Goal: Task Accomplishment & Management: Use online tool/utility

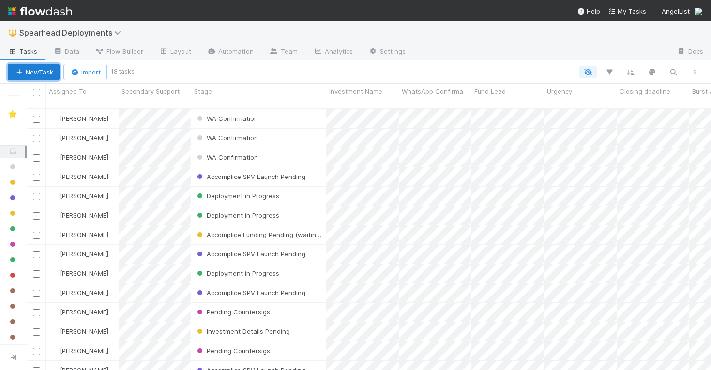
click at [47, 73] on button "New Task" at bounding box center [34, 72] width 52 height 16
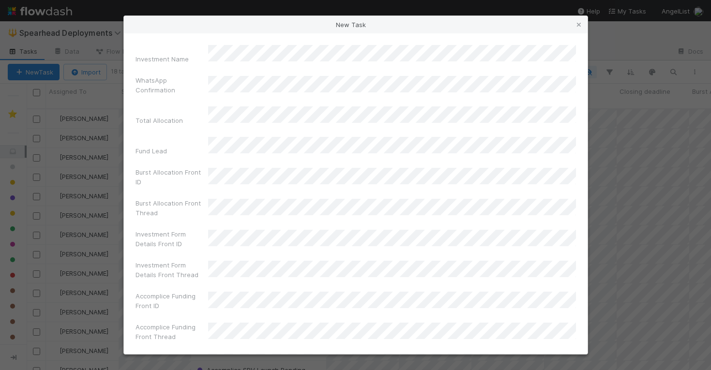
click at [354, 30] on div "New Task" at bounding box center [356, 24] width 464 height 17
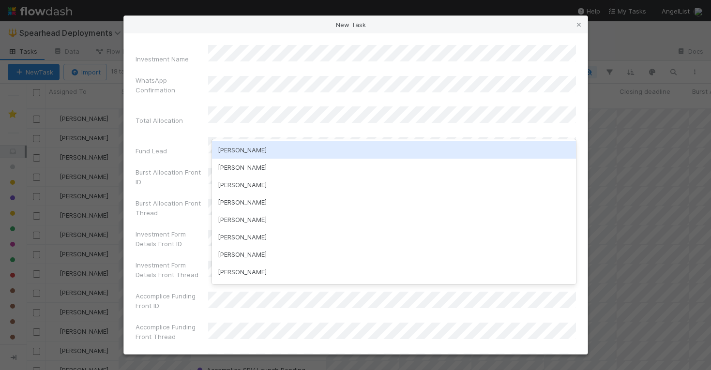
click at [249, 147] on div "Guillermo Rauch" at bounding box center [394, 149] width 364 height 17
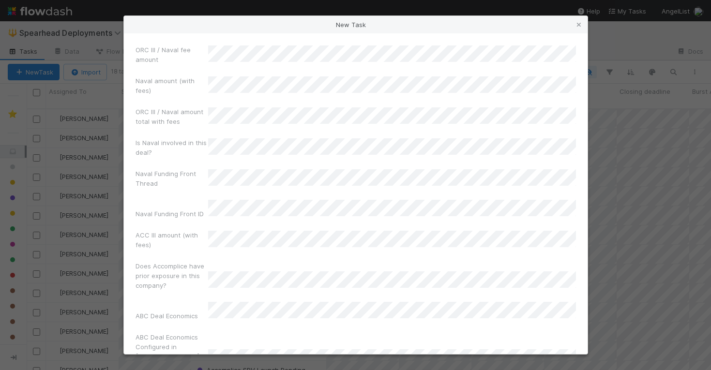
scroll to position [1628, 0]
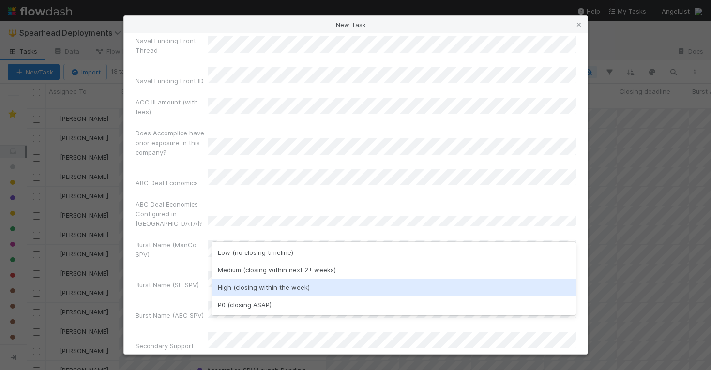
click at [228, 287] on div "High (closing within the week)" at bounding box center [394, 287] width 364 height 17
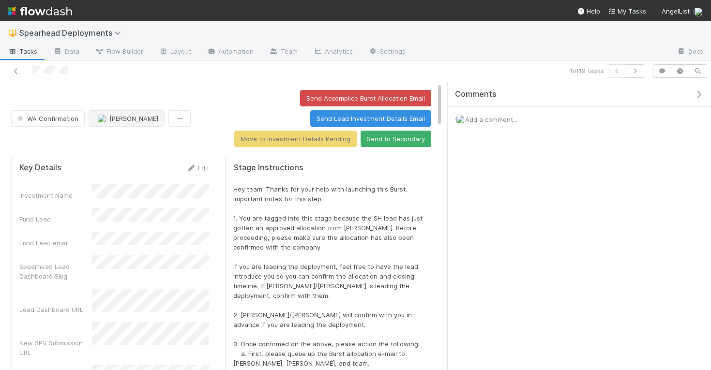
click at [120, 115] on span "Jonah Lecker" at bounding box center [133, 119] width 49 height 8
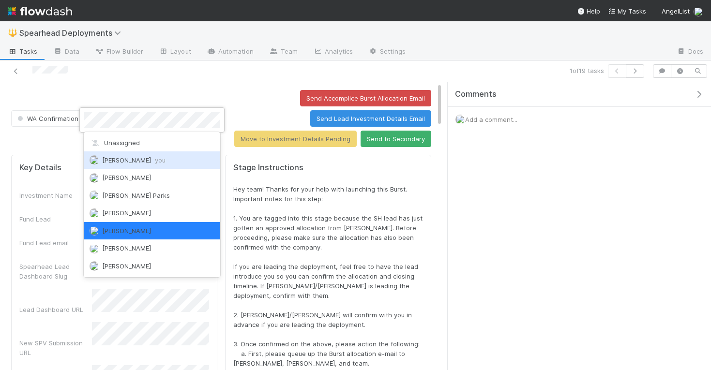
click at [129, 162] on span "Jeremy Navarro you" at bounding box center [133, 160] width 63 height 8
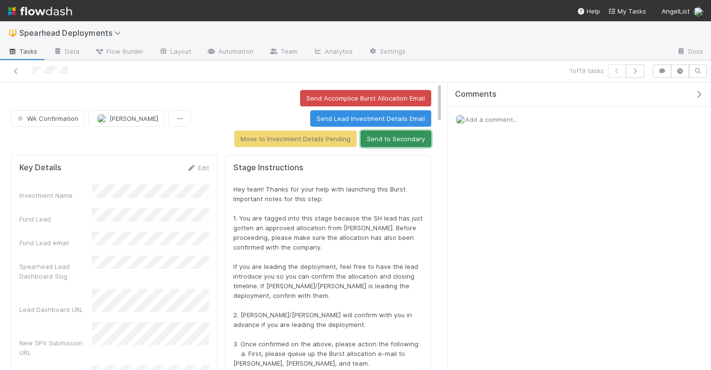
click at [395, 138] on button "Send to Secondary" at bounding box center [396, 139] width 71 height 16
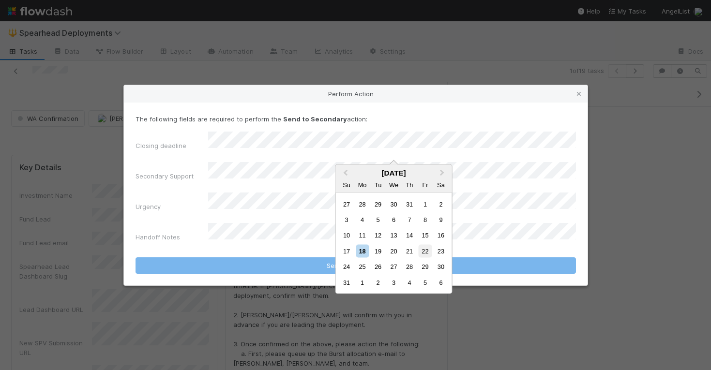
click at [428, 254] on div "22" at bounding box center [425, 250] width 13 height 13
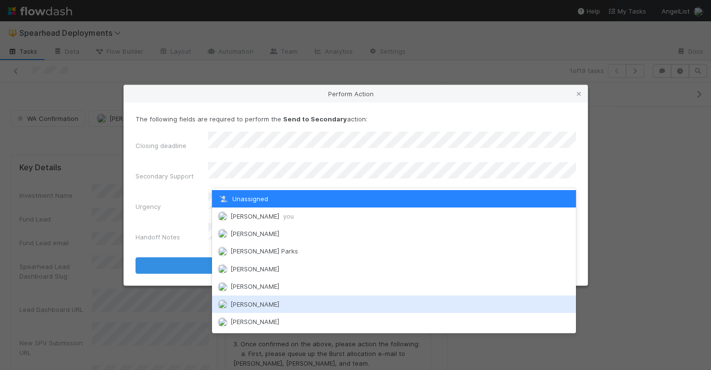
click at [279, 306] on span "Madison Friedman" at bounding box center [254, 305] width 49 height 8
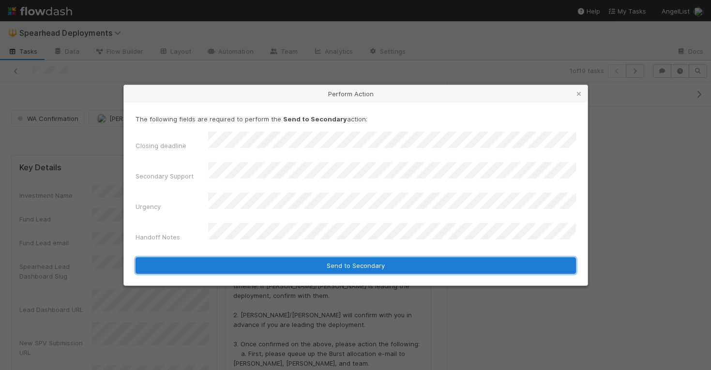
click at [315, 259] on button "Send to Secondary" at bounding box center [356, 265] width 440 height 16
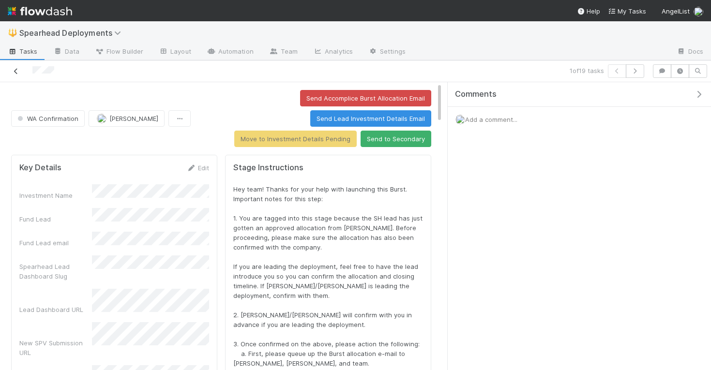
click at [19, 70] on icon at bounding box center [16, 71] width 10 height 6
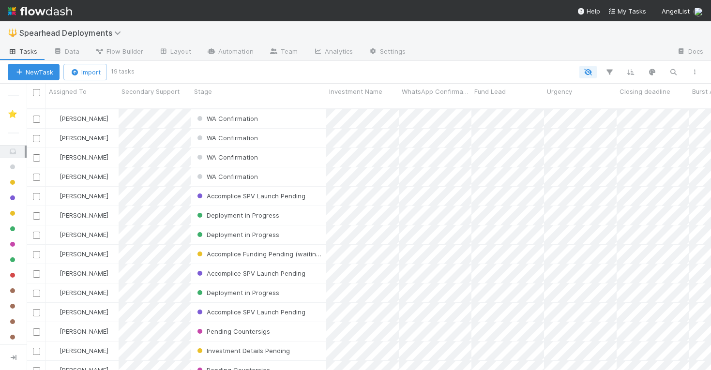
scroll to position [269, 684]
click at [38, 66] on button "New Task" at bounding box center [34, 72] width 52 height 16
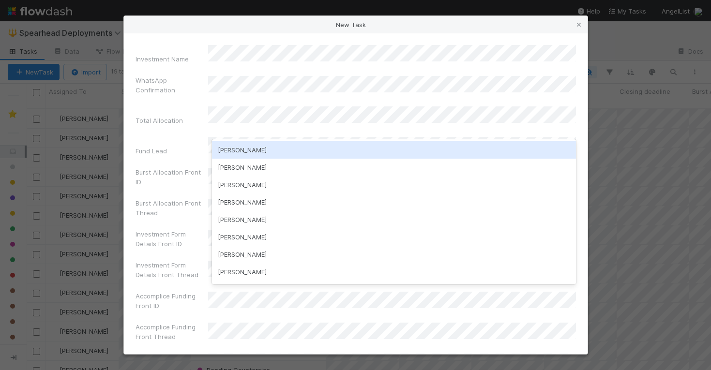
click at [228, 150] on div "Guillermo Rauch" at bounding box center [394, 149] width 364 height 17
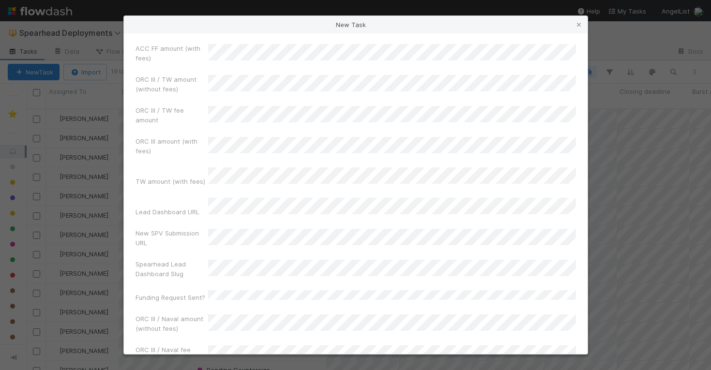
scroll to position [1628, 0]
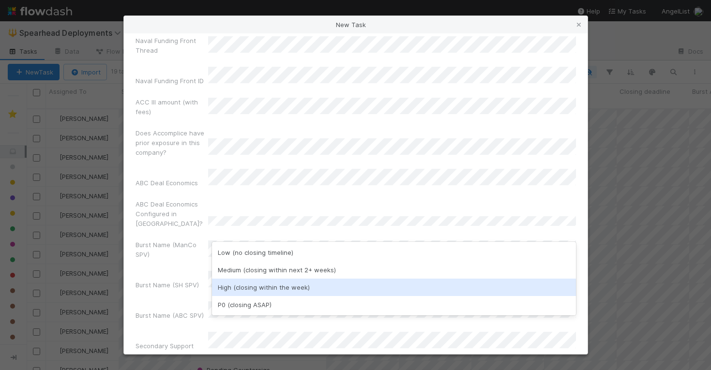
click at [247, 283] on div "High (closing within the week)" at bounding box center [394, 287] width 364 height 17
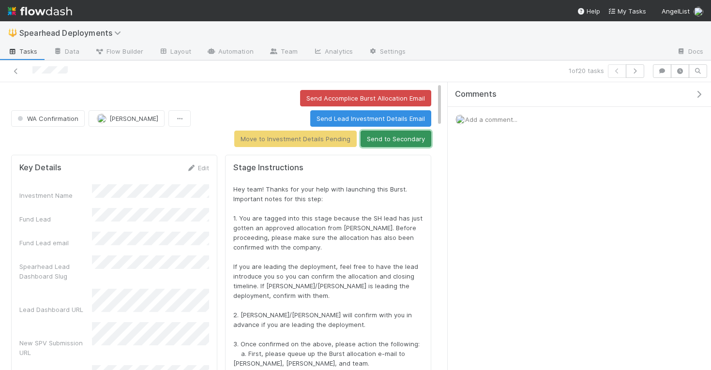
click at [376, 141] on button "Send to Secondary" at bounding box center [396, 139] width 71 height 16
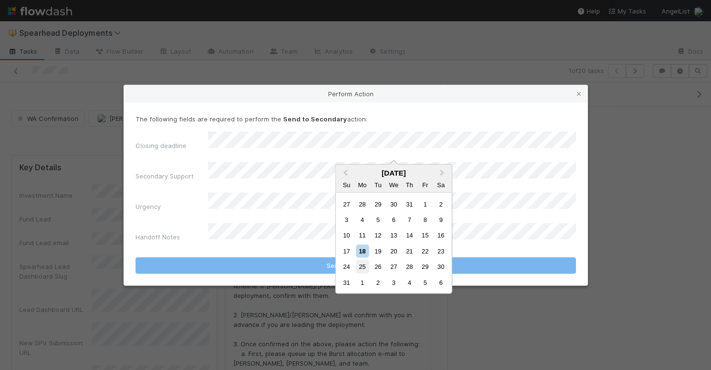
click at [363, 267] on div "25" at bounding box center [362, 266] width 13 height 13
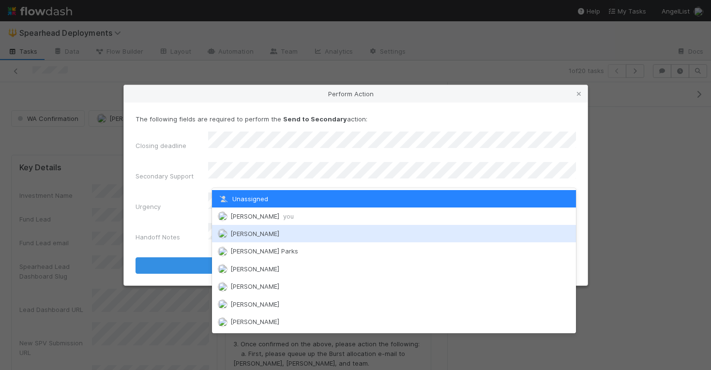
click at [270, 232] on span "Cody Maldonado" at bounding box center [254, 234] width 49 height 8
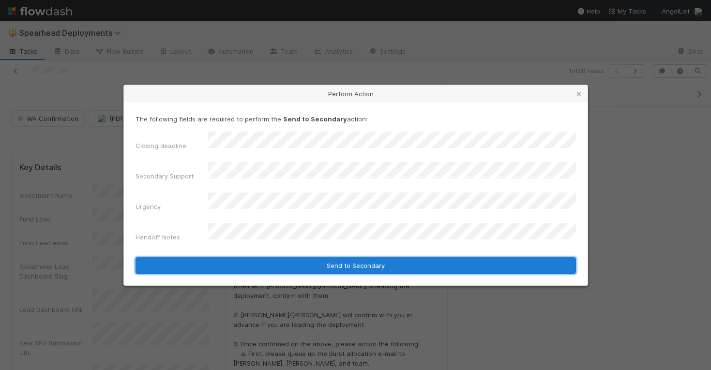
click at [373, 257] on button "Send to Secondary" at bounding box center [356, 265] width 440 height 16
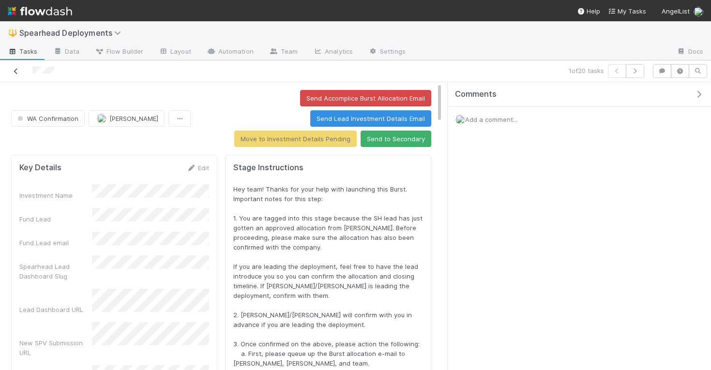
click at [17, 71] on icon at bounding box center [16, 71] width 10 height 6
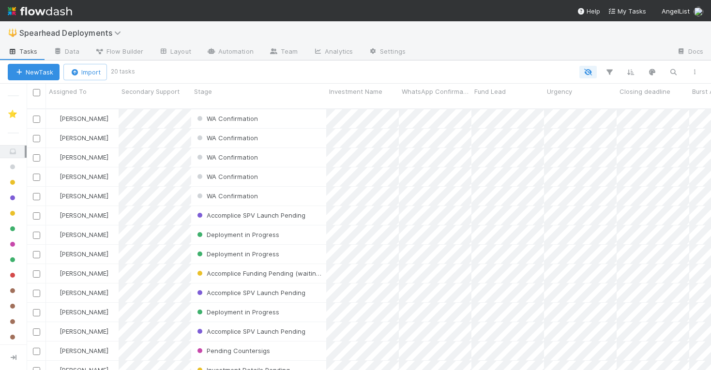
scroll to position [269, 684]
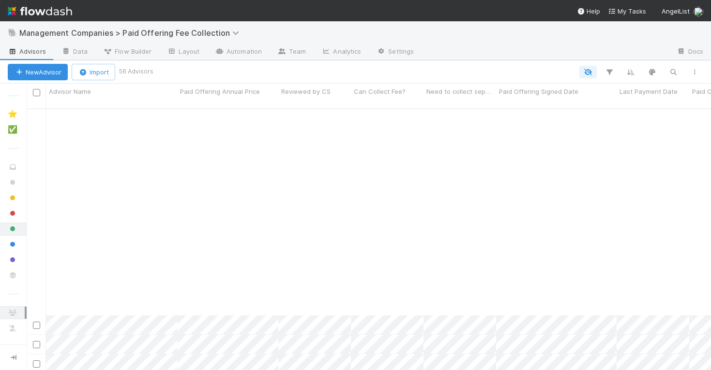
scroll to position [816, 0]
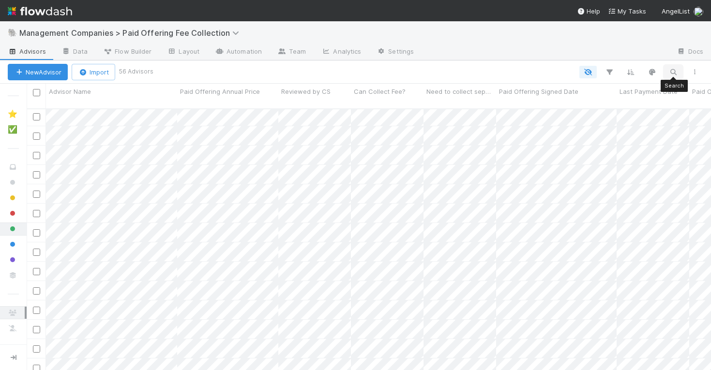
click at [675, 69] on icon "button" at bounding box center [673, 72] width 10 height 9
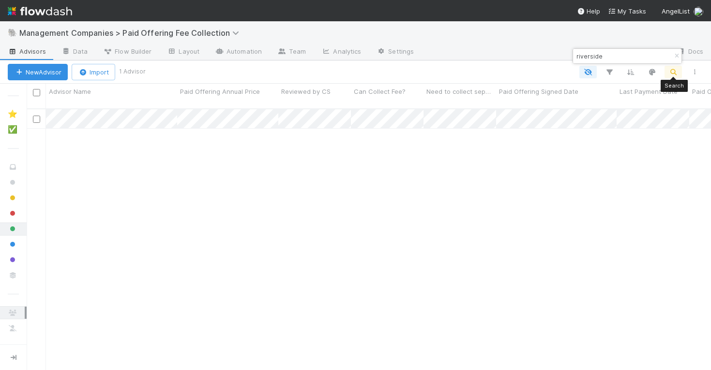
scroll to position [269, 684]
click at [628, 51] on input "riverside" at bounding box center [623, 56] width 97 height 12
type input "healthcare"
click at [53, 12] on img at bounding box center [40, 11] width 64 height 16
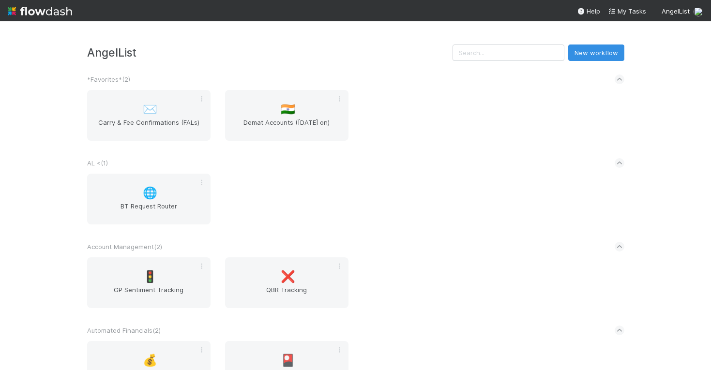
scroll to position [1932, 0]
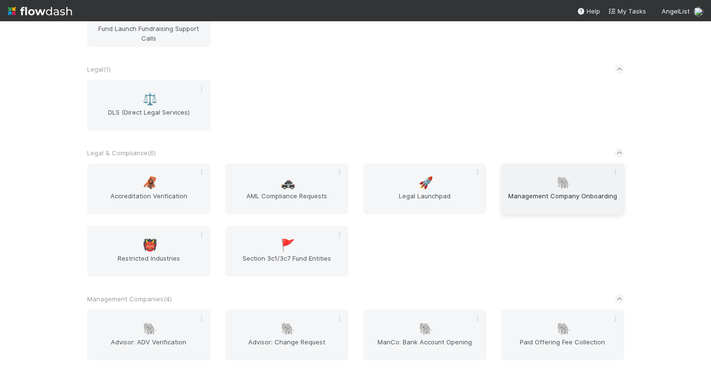
click at [555, 192] on span "Management Company Onboarding" at bounding box center [563, 200] width 116 height 19
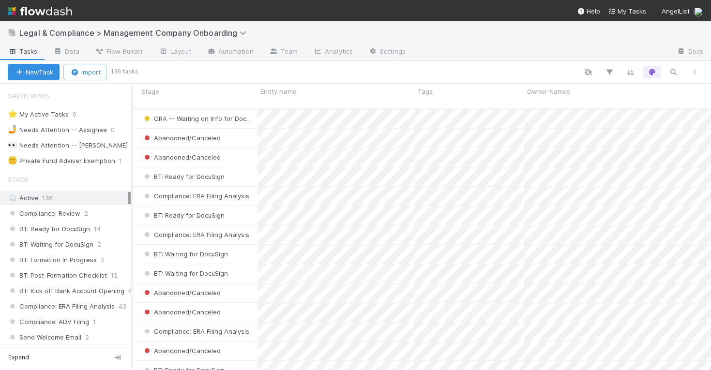
scroll to position [210, 0]
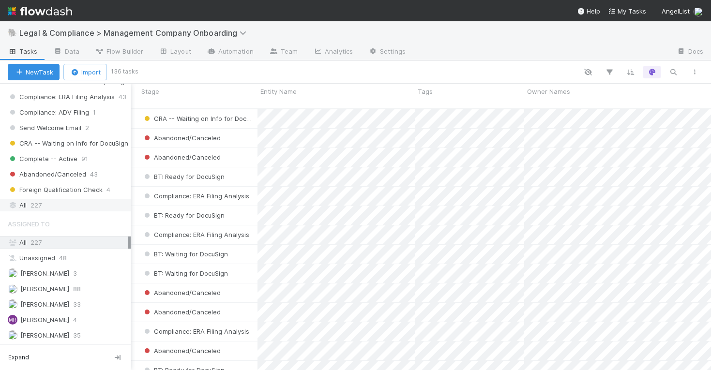
click at [52, 210] on div "All 227" at bounding box center [68, 205] width 121 height 12
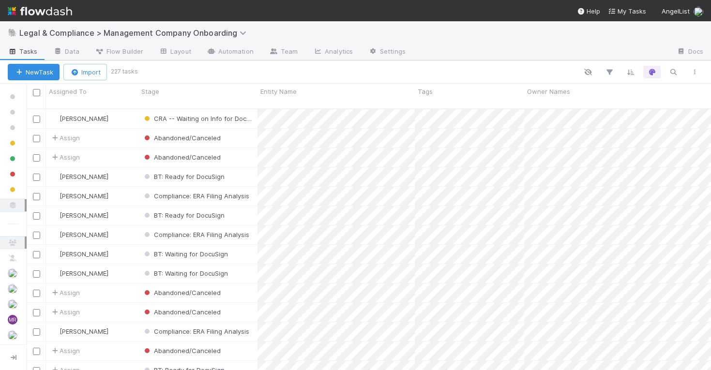
scroll to position [269, 684]
click at [676, 73] on icon "button" at bounding box center [673, 72] width 10 height 9
type input "riverside"
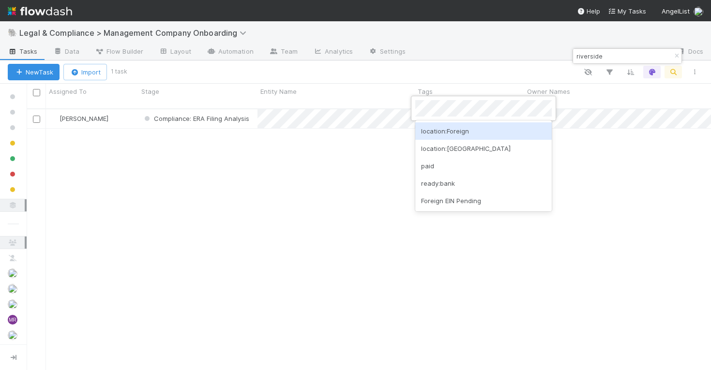
click at [404, 111] on div at bounding box center [355, 185] width 711 height 370
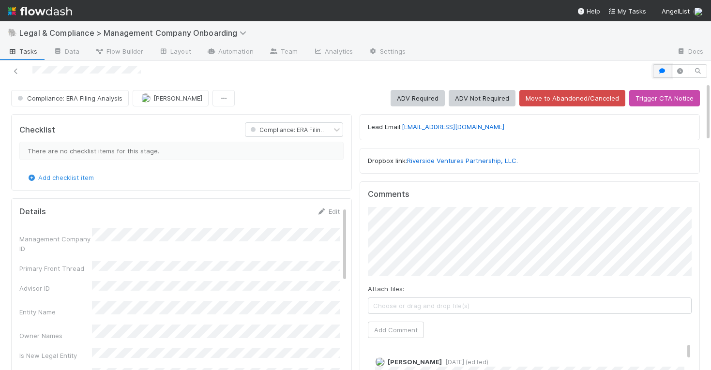
click at [659, 73] on icon "button" at bounding box center [662, 71] width 10 height 6
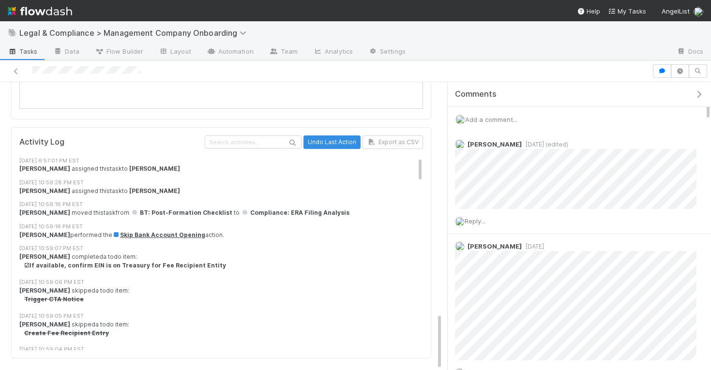
click at [502, 120] on span "Add a comment..." at bounding box center [491, 120] width 52 height 8
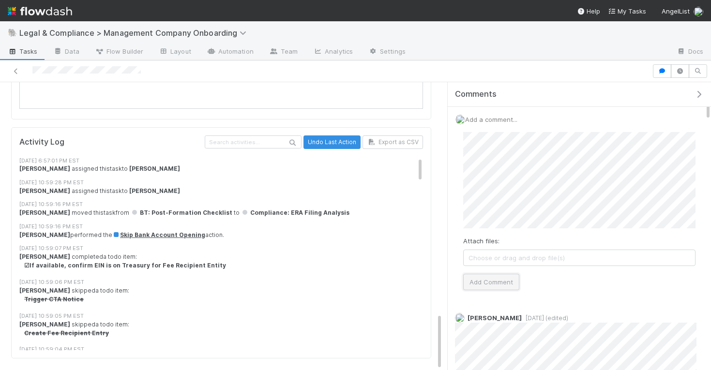
click at [494, 278] on button "Add Comment" at bounding box center [491, 282] width 56 height 16
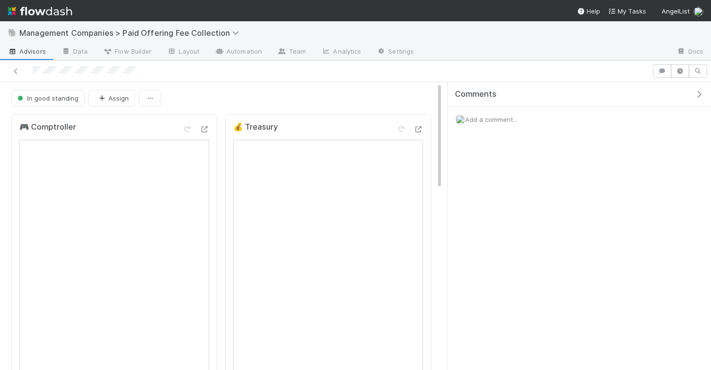
click at [702, 92] on icon "button" at bounding box center [699, 95] width 10 height 8
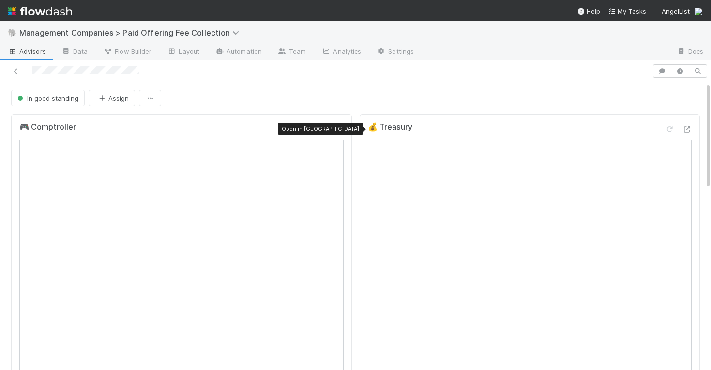
click at [337, 125] on div at bounding box center [339, 129] width 10 height 10
click at [689, 126] on icon at bounding box center [687, 129] width 10 height 6
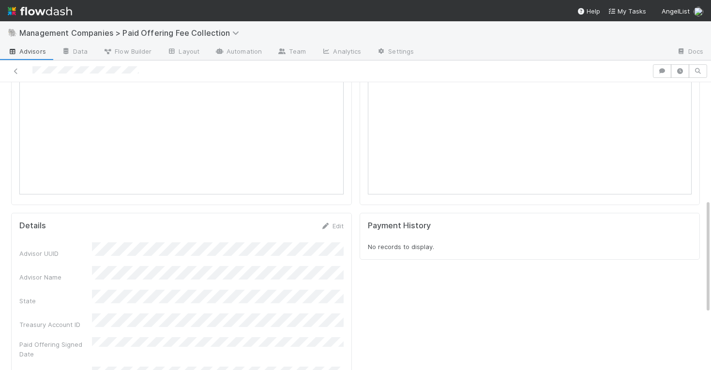
scroll to position [439, 0]
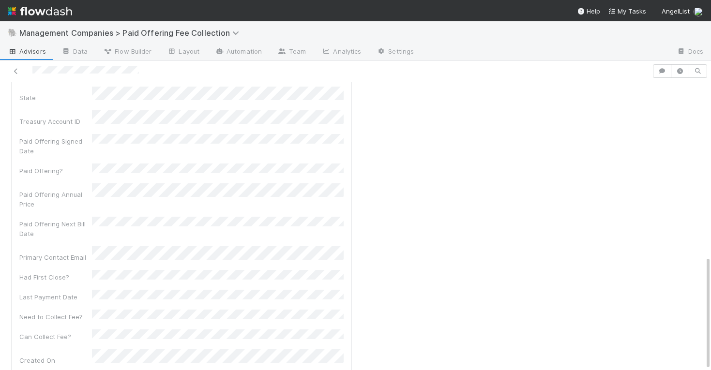
click at [560, 281] on div "💰 Treasury Payment History No records to display." at bounding box center [530, 40] width 348 height 738
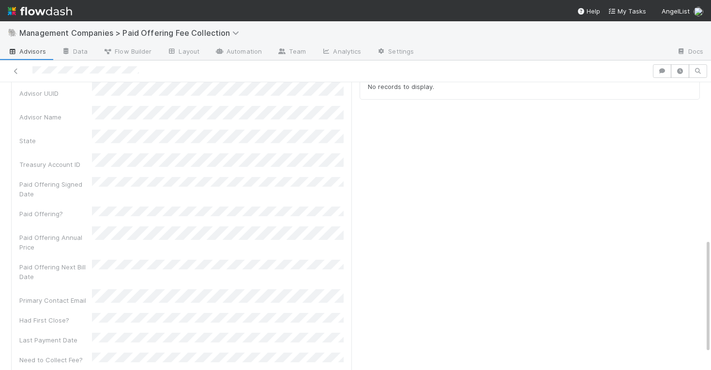
click at [560, 281] on div "💰 Treasury Payment History No records to display." at bounding box center [530, 83] width 348 height 738
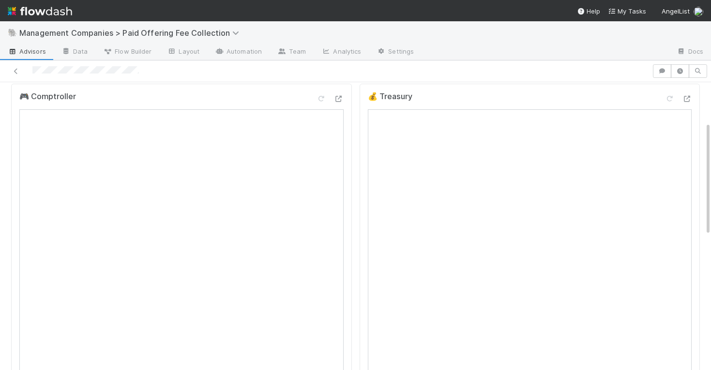
scroll to position [0, 0]
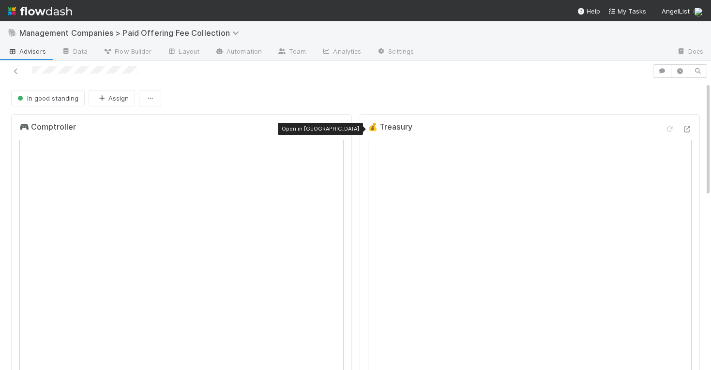
click at [337, 127] on icon at bounding box center [339, 129] width 10 height 6
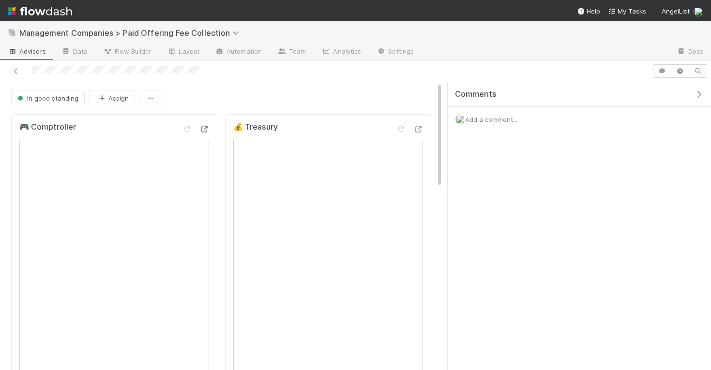
click at [207, 126] on icon at bounding box center [204, 129] width 10 height 6
click at [418, 127] on icon at bounding box center [418, 129] width 10 height 6
click at [701, 92] on icon "button" at bounding box center [699, 95] width 10 height 8
